Goal: Check status

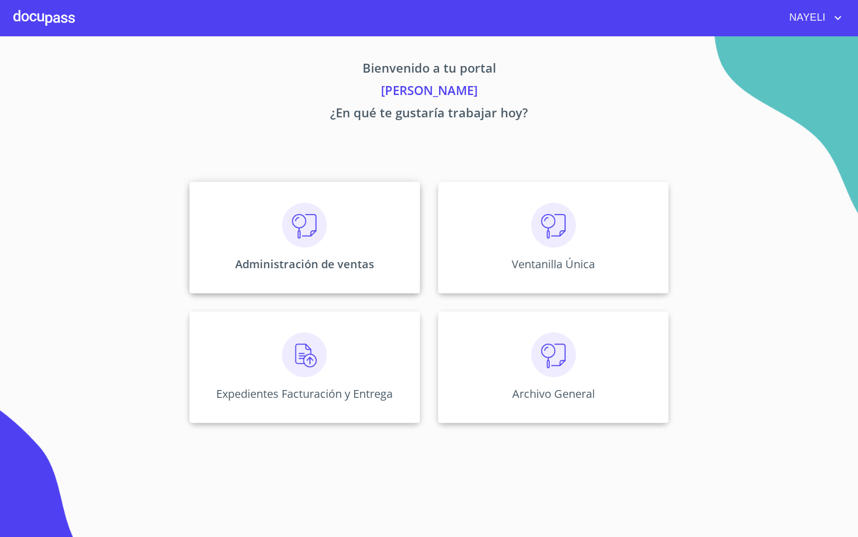
click at [294, 218] on img at bounding box center [304, 225] width 45 height 45
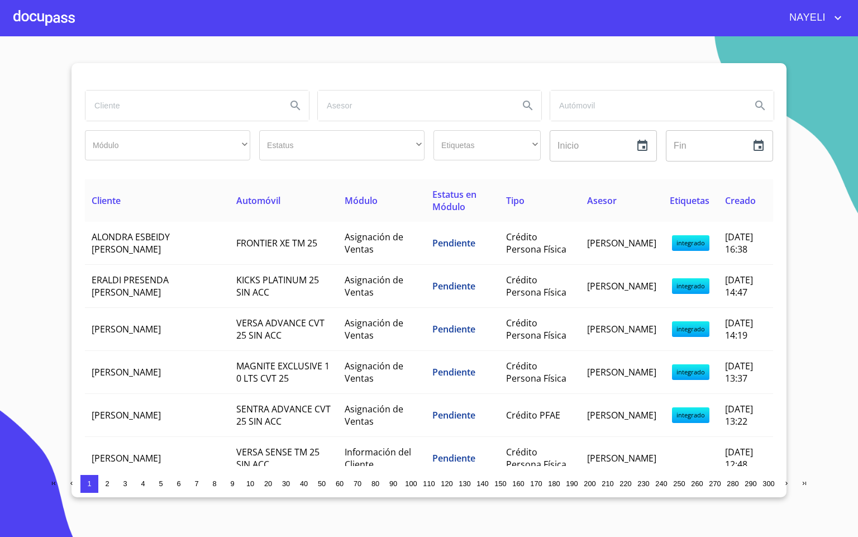
click at [122, 118] on input "search" at bounding box center [181, 106] width 192 height 30
type input "[PERSON_NAME]"
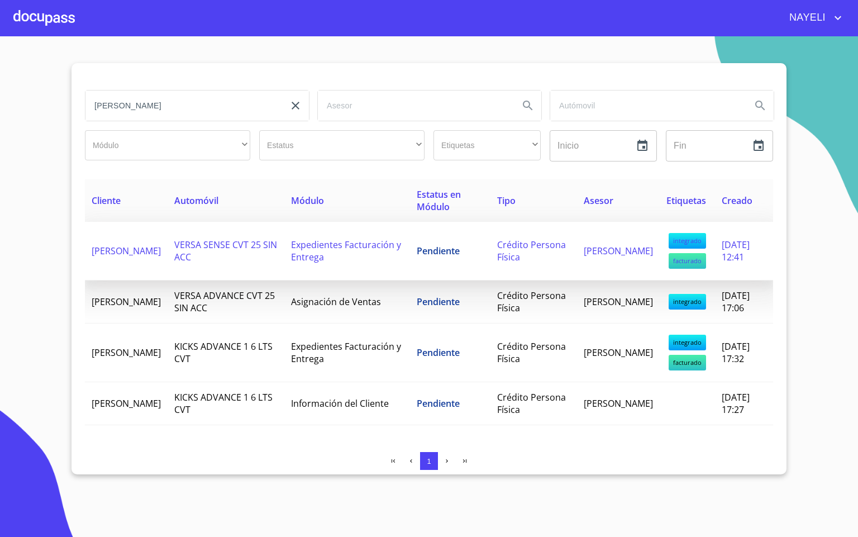
click at [240, 260] on td "VERSA SENSE CVT 25 SIN ACC" at bounding box center [226, 251] width 117 height 59
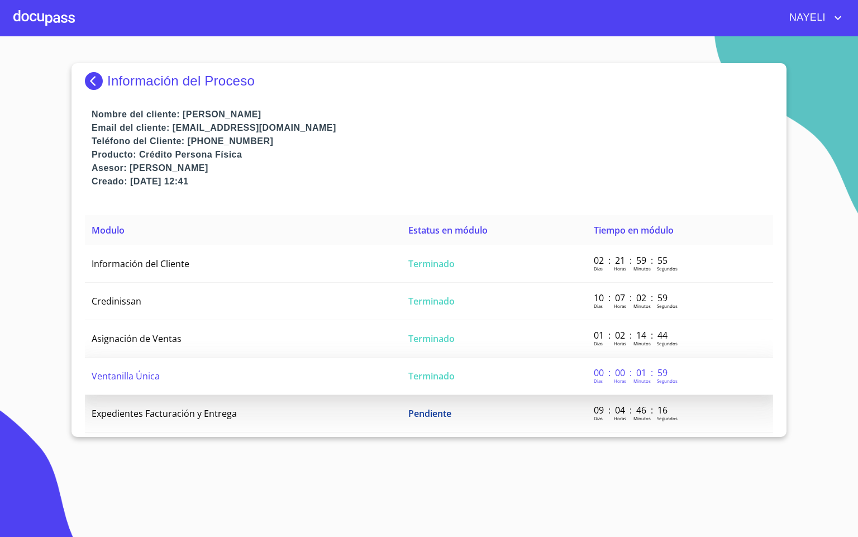
click at [212, 377] on td "Ventanilla Única" at bounding box center [243, 376] width 317 height 37
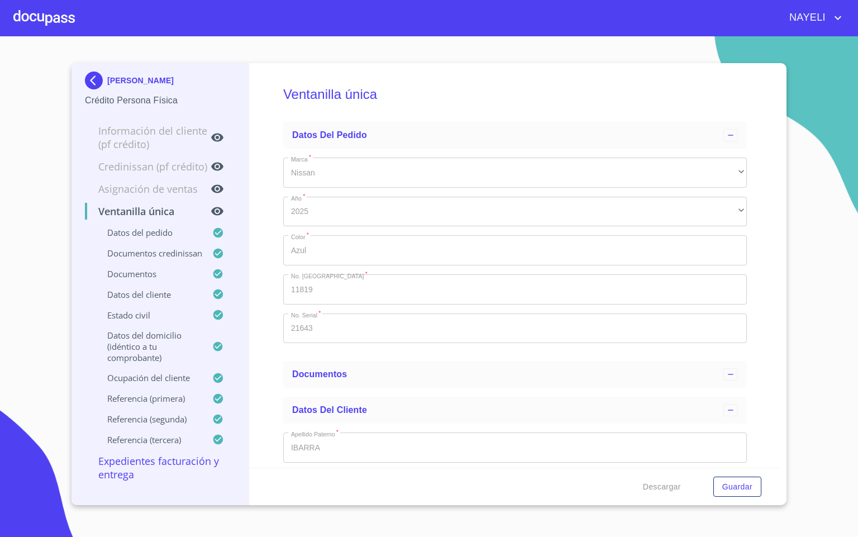
type input "[DATE]"
click at [44, 10] on div at bounding box center [43, 18] width 61 height 36
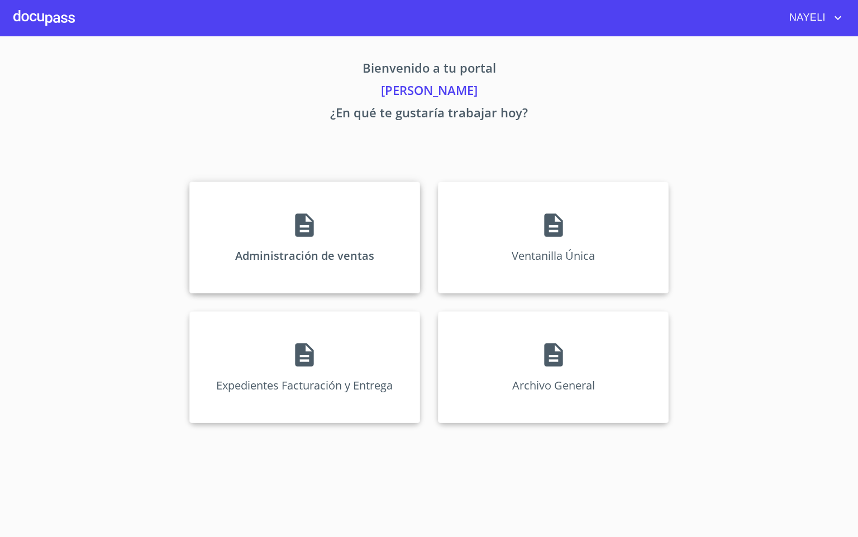
click at [349, 210] on div "Administración de ventas" at bounding box center [304, 238] width 231 height 112
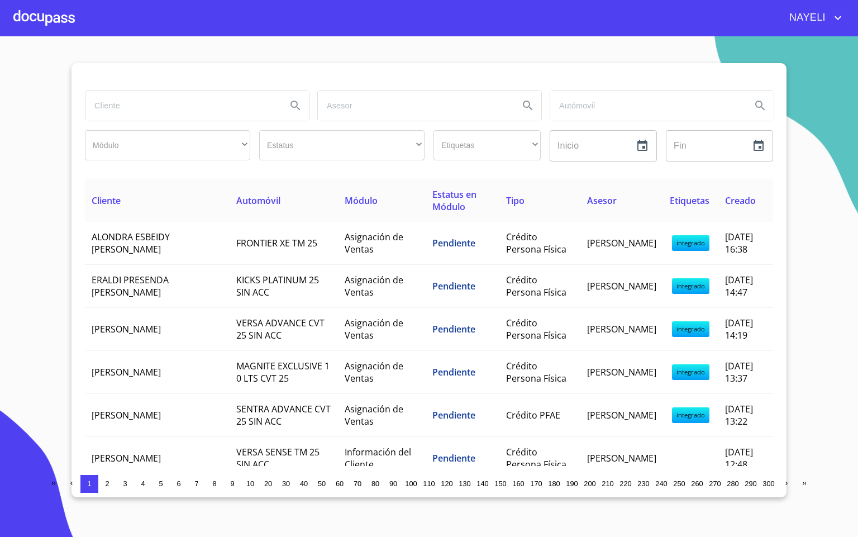
click at [188, 106] on input "search" at bounding box center [181, 106] width 192 height 30
type input "[PERSON_NAME]"
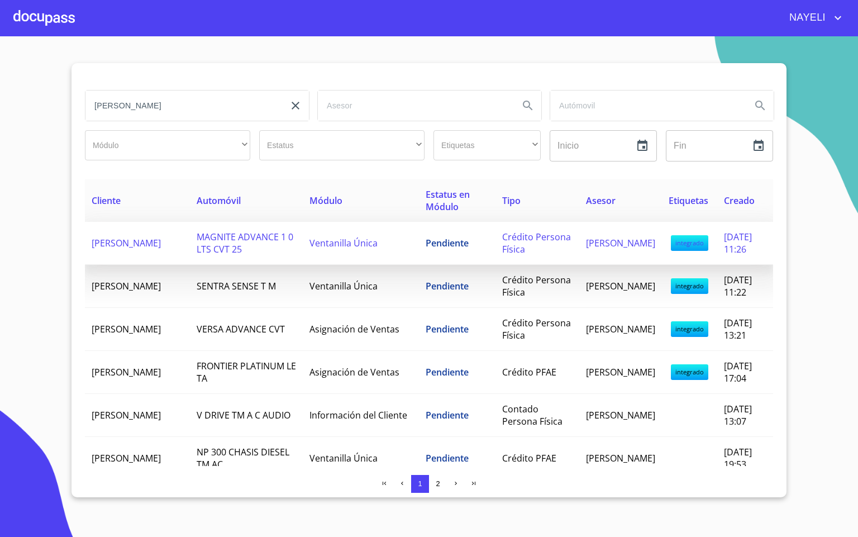
click at [164, 250] on td "[PERSON_NAME]" at bounding box center [137, 243] width 105 height 43
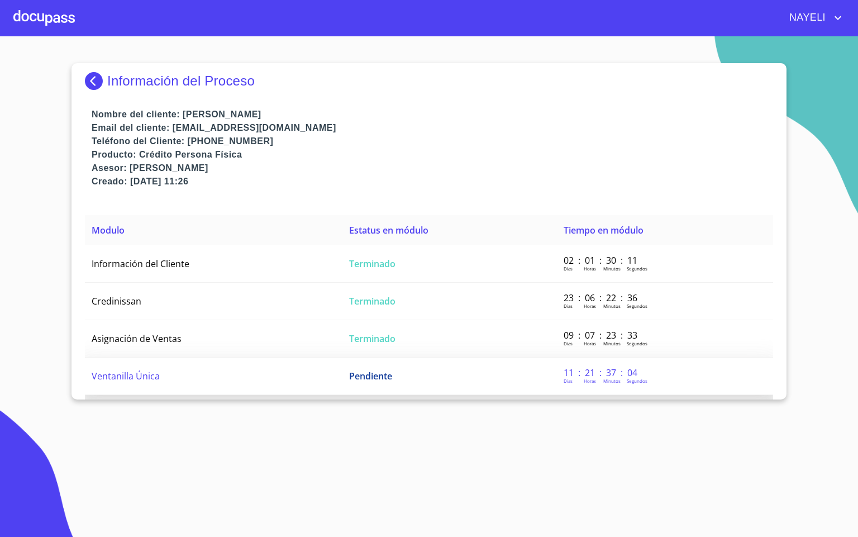
click at [154, 387] on td "Ventanilla Única" at bounding box center [214, 376] width 258 height 37
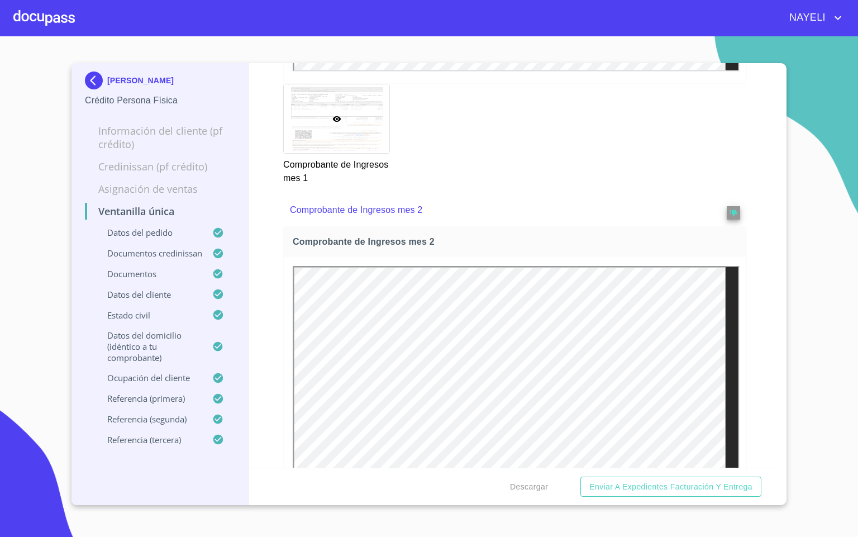
scroll to position [1676, 0]
